Goal: Information Seeking & Learning: Learn about a topic

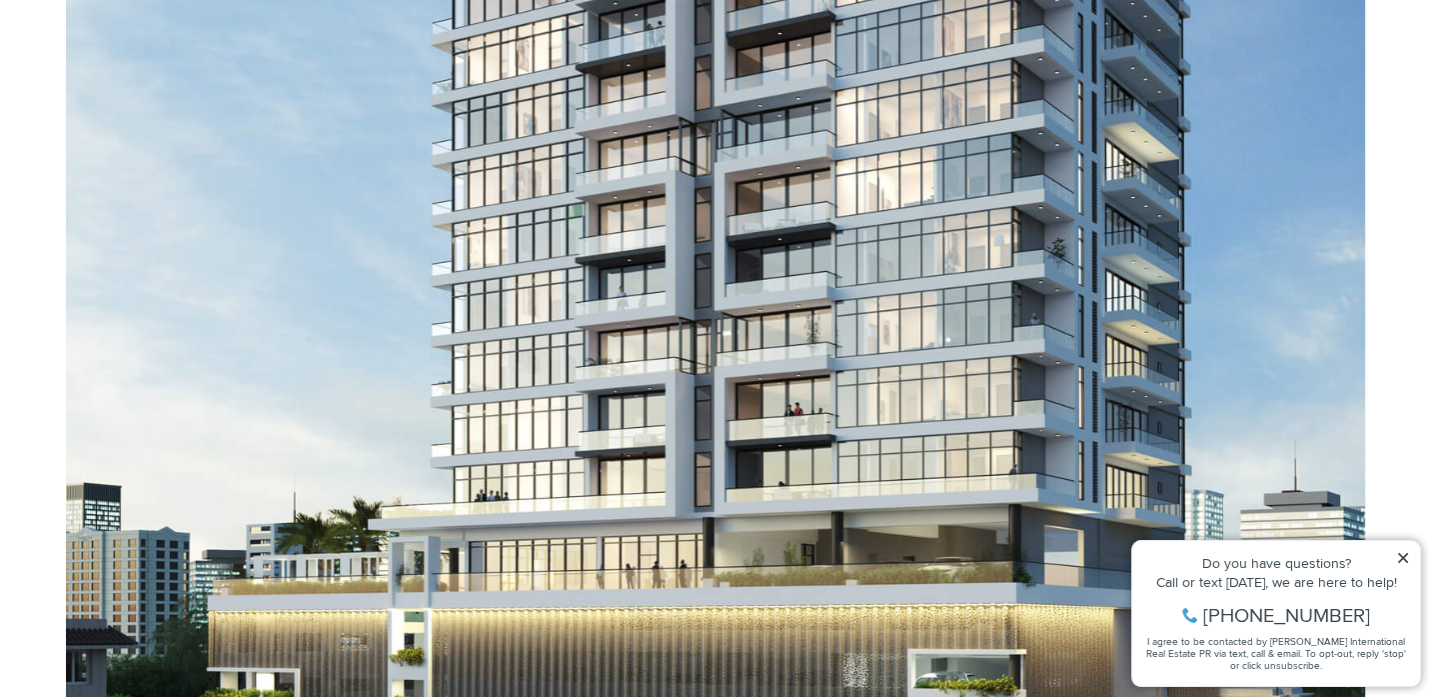
scroll to position [1487, 0]
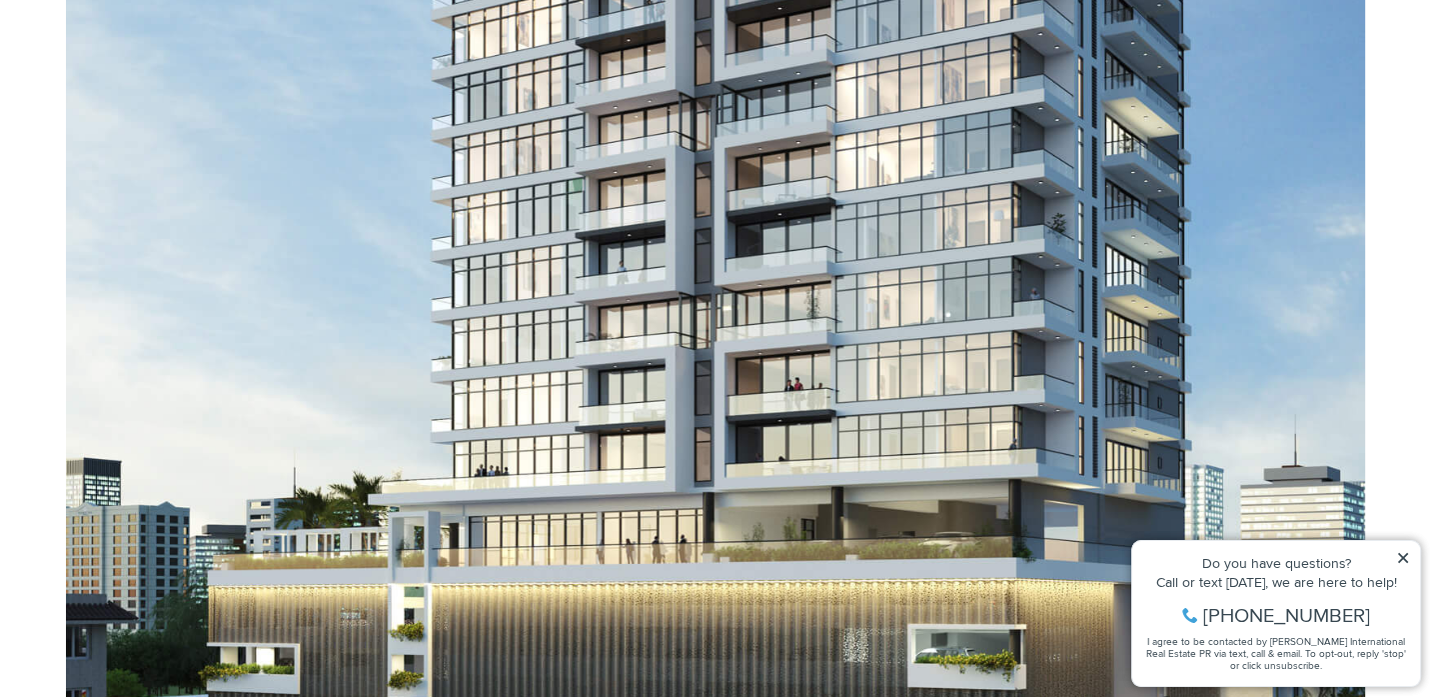
click at [1407, 558] on icon at bounding box center [1403, 558] width 14 height 14
click at [1402, 551] on icon at bounding box center [1403, 558] width 14 height 14
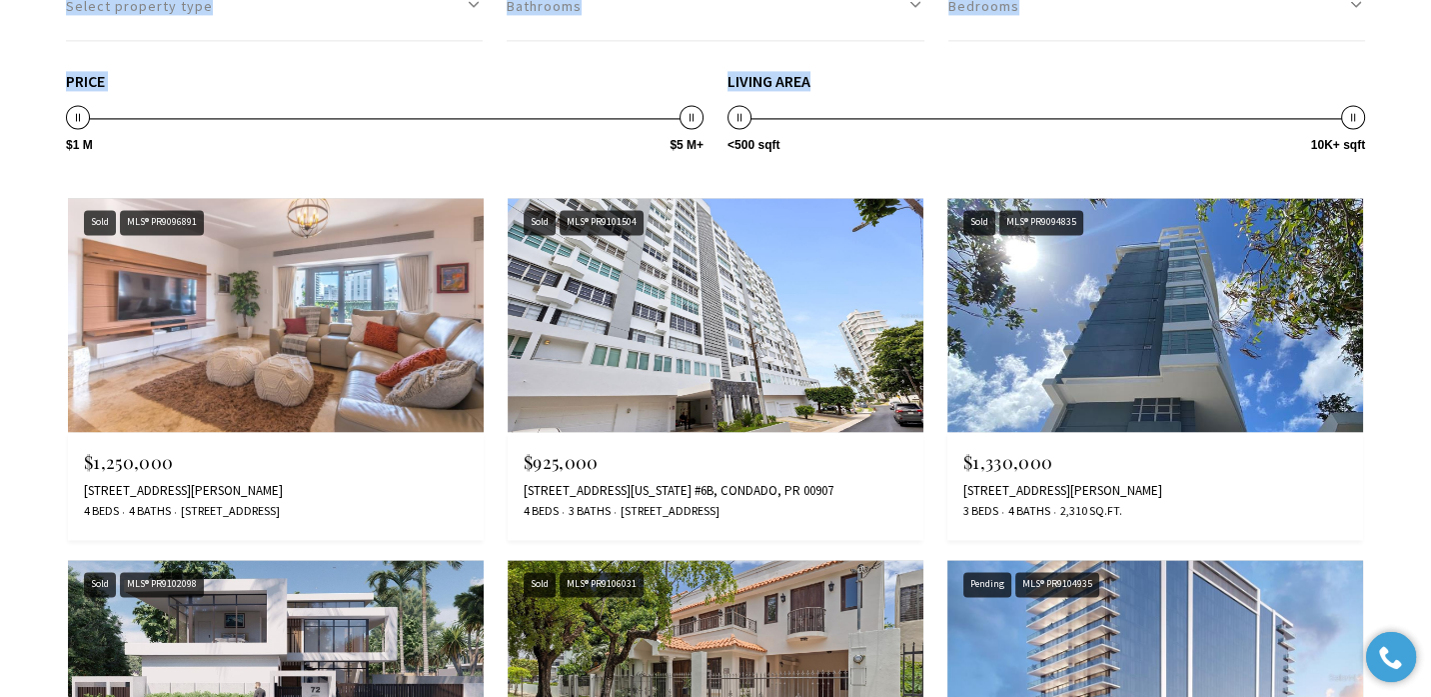
scroll to position [1996, 0]
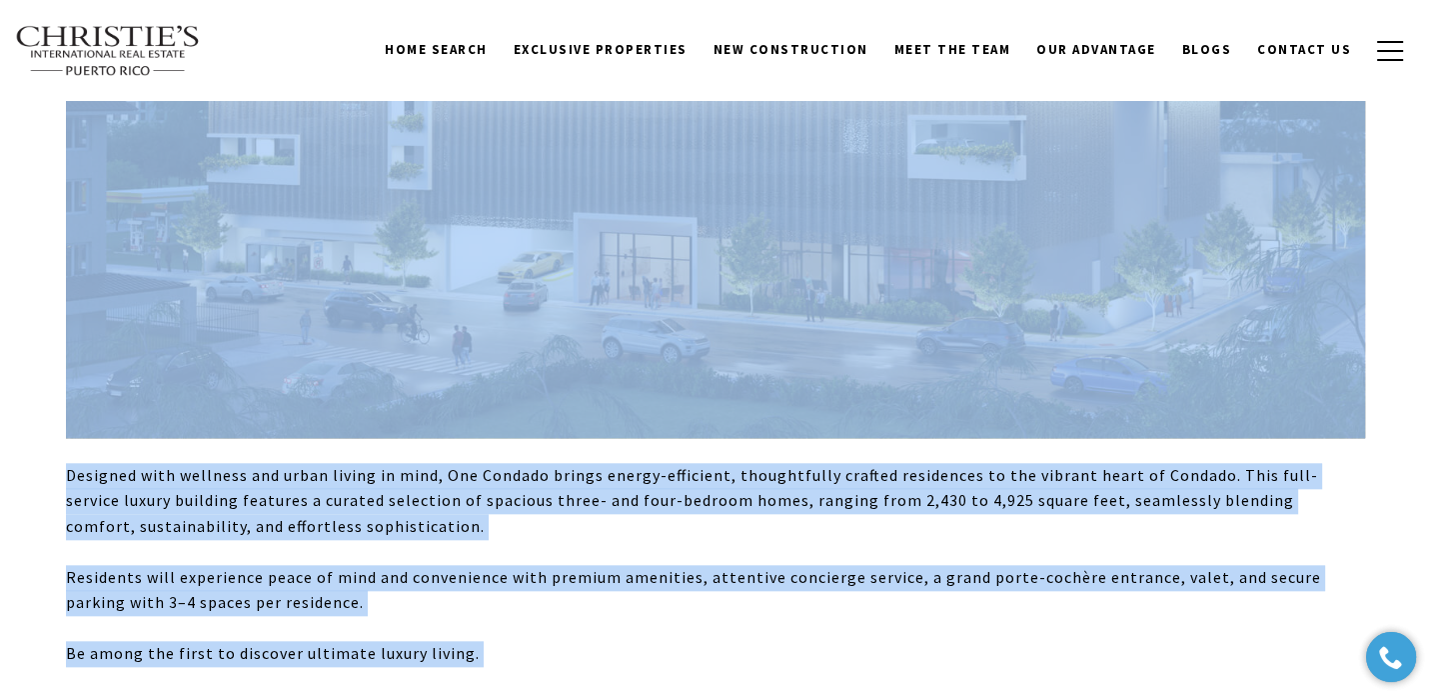
drag, startPoint x: 1437, startPoint y: 294, endPoint x: 1075, endPoint y: 67, distance: 427.0
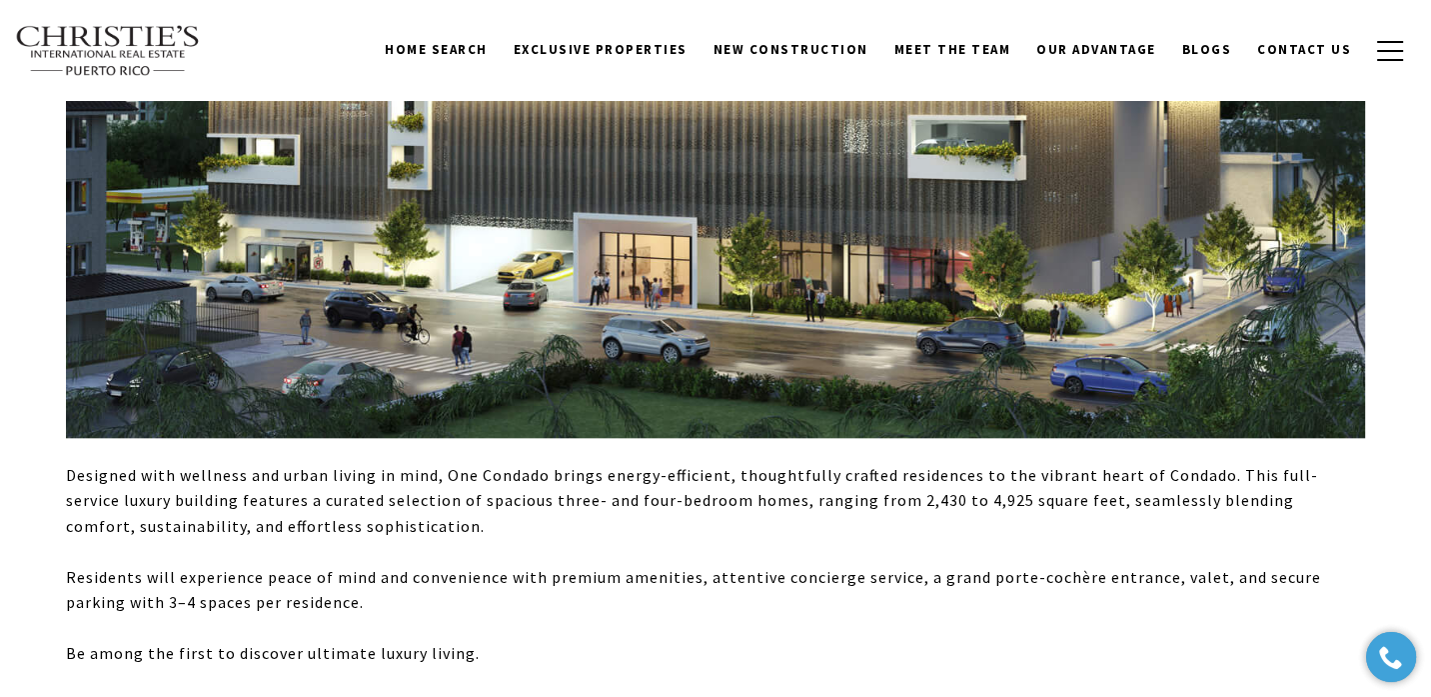
drag, startPoint x: 1075, startPoint y: 67, endPoint x: 1039, endPoint y: 20, distance: 59.2
click at [1039, 20] on div "Home Search Dorado Beach Rio Grande Humacao Coastal San Juan Guaynabo Puerto Ri…" at bounding box center [715, 50] width 1401 height 73
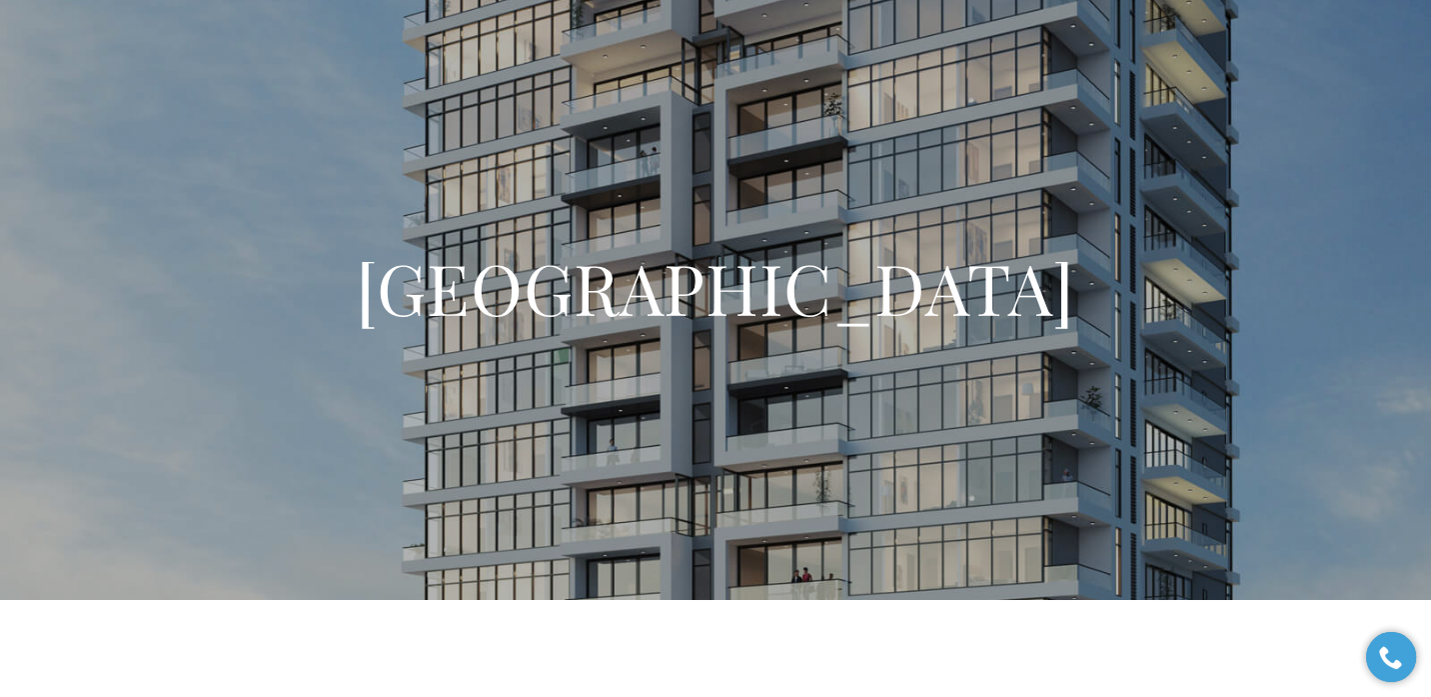
scroll to position [3859, 0]
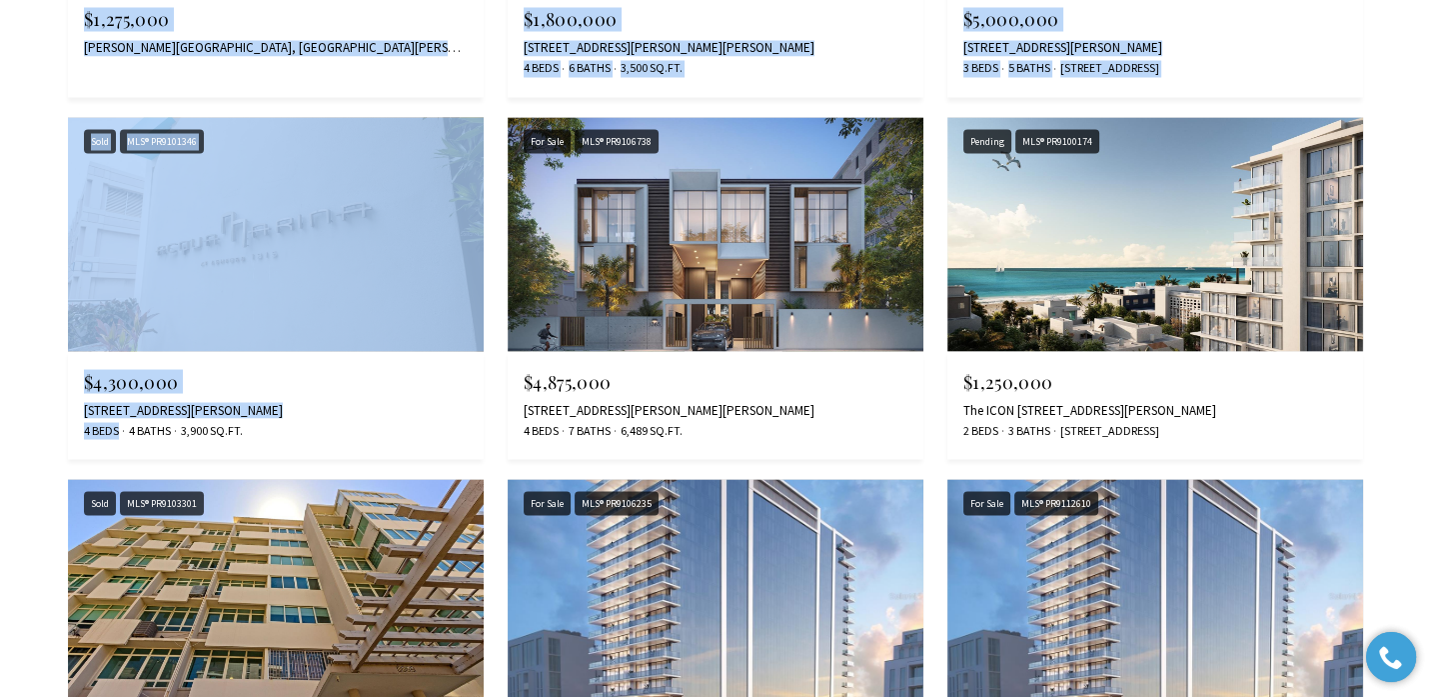
drag, startPoint x: 1438, startPoint y: 492, endPoint x: 118, endPoint y: 464, distance: 1320.5
drag, startPoint x: 118, startPoint y: 464, endPoint x: 50, endPoint y: 254, distance: 220.6
click at [250, 271] on img at bounding box center [276, 234] width 416 height 234
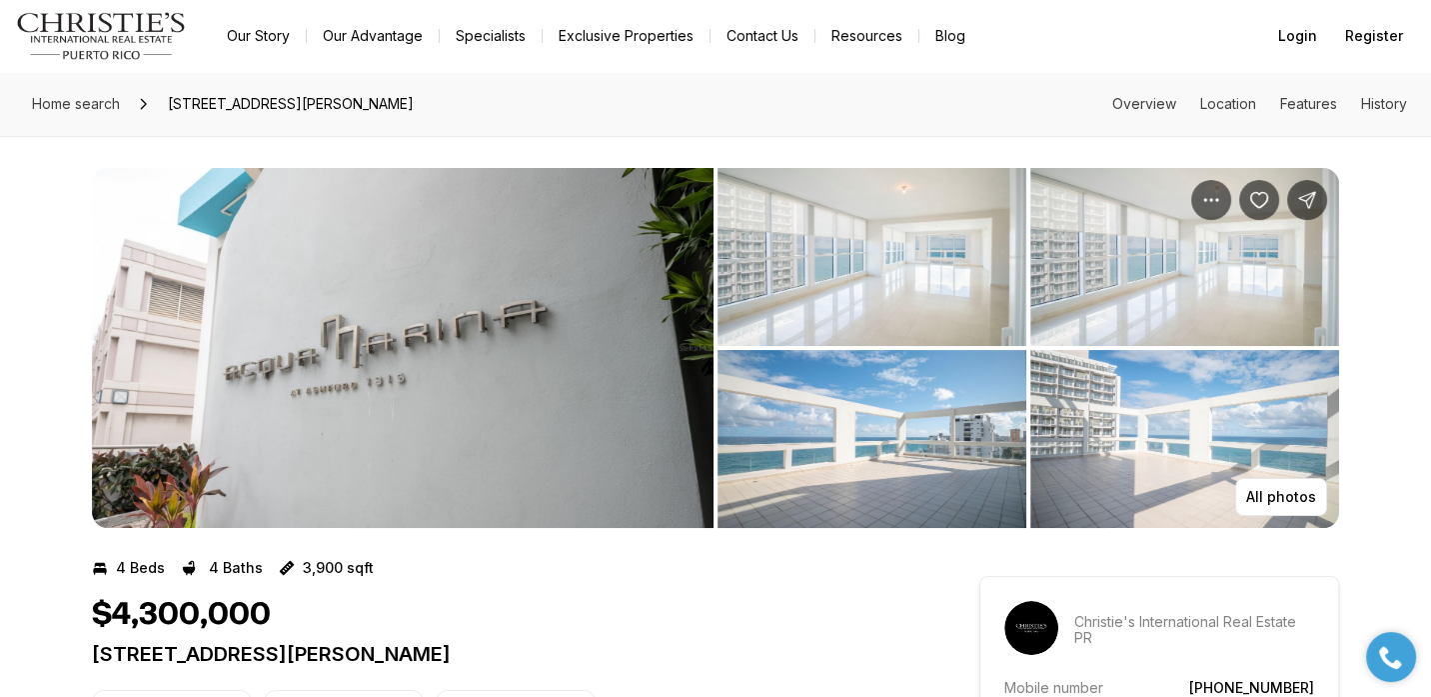
click at [1392, 247] on div "All photos" at bounding box center [715, 332] width 1431 height 392
